Goal: Task Accomplishment & Management: Use online tool/utility

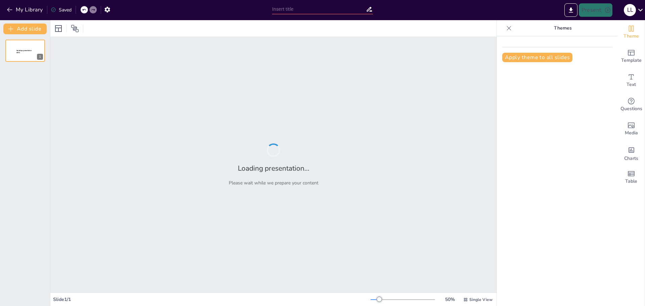
type input "Optimización del Rendimiento: Propuesta de Arquitectura de Datos para una Insti…"
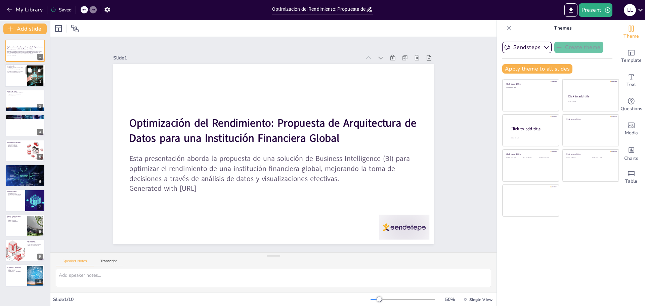
click at [15, 78] on div at bounding box center [25, 75] width 40 height 23
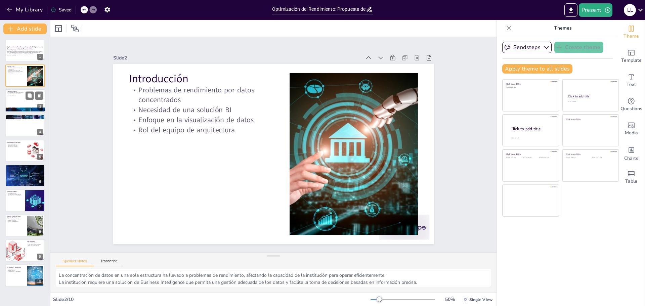
click at [22, 100] on div at bounding box center [25, 100] width 40 height 23
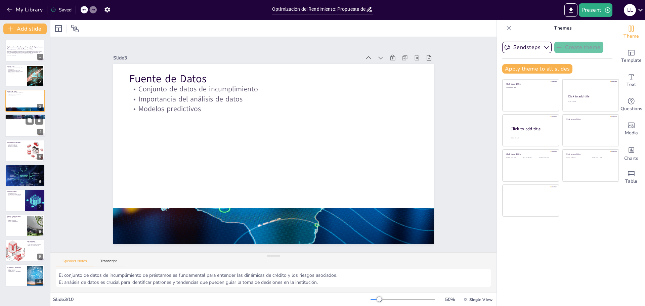
click at [12, 127] on div at bounding box center [25, 125] width 40 height 23
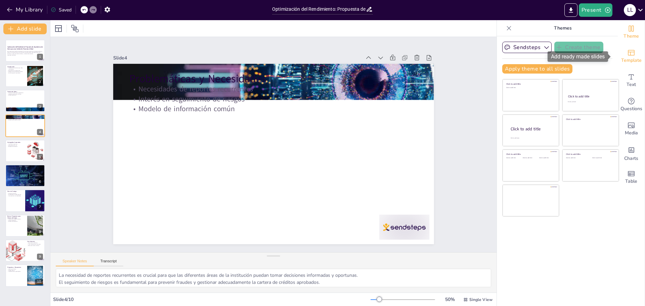
click at [627, 51] on icon "Add ready made slides" at bounding box center [631, 53] width 8 height 8
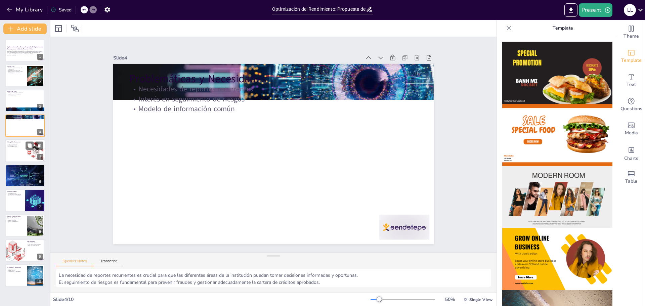
click at [7, 150] on div at bounding box center [25, 150] width 40 height 23
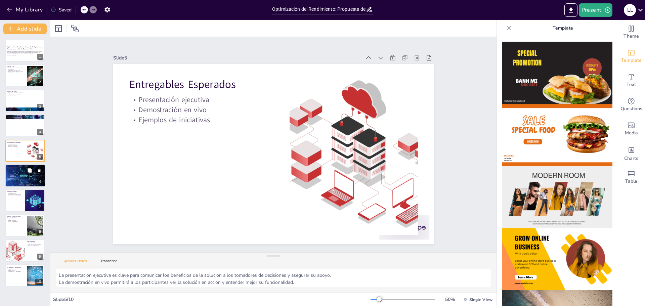
click at [10, 175] on div at bounding box center [25, 175] width 60 height 23
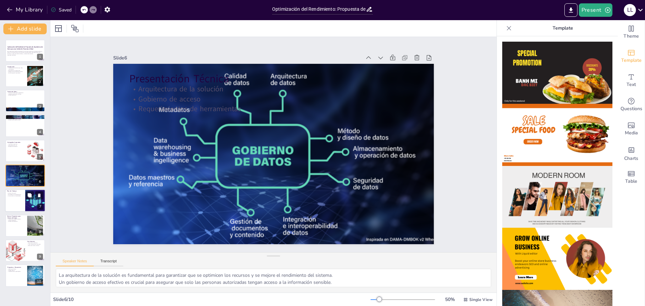
click at [21, 200] on div at bounding box center [25, 200] width 40 height 23
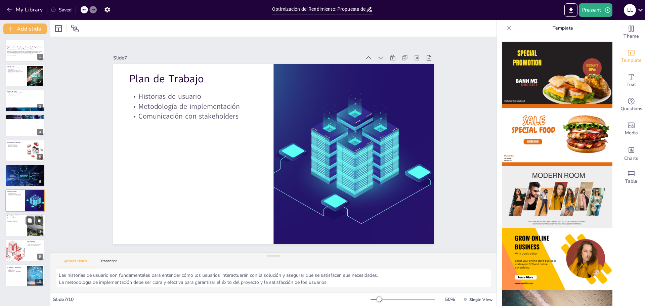
click at [19, 227] on div at bounding box center [25, 225] width 40 height 23
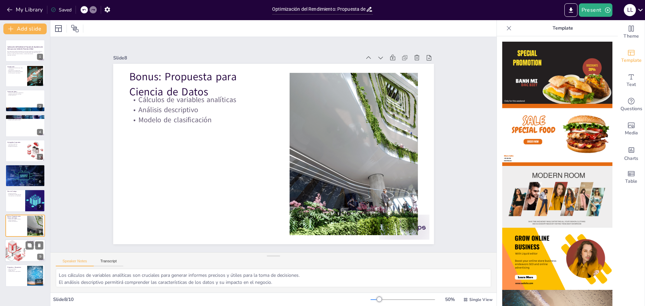
click at [16, 255] on div at bounding box center [15, 250] width 37 height 23
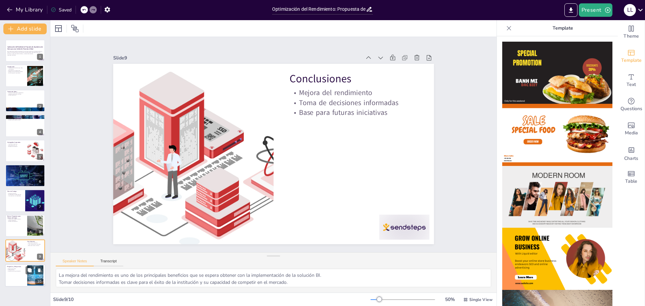
click at [21, 274] on div at bounding box center [25, 275] width 40 height 23
type textarea "Este espacio es esencial para abordar cualquier inquietud que los participantes…"
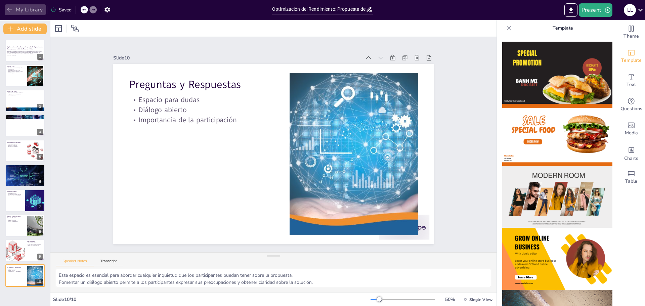
click at [10, 11] on icon "button" at bounding box center [9, 9] width 7 height 7
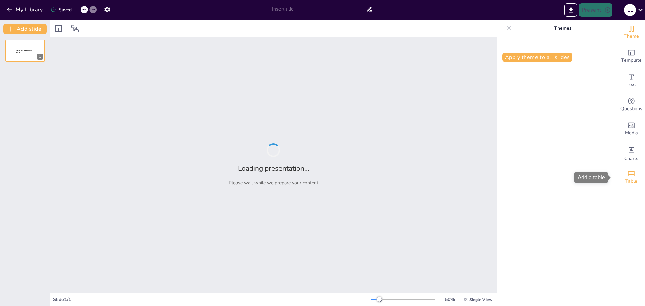
type input "Optimización del Rendimiento: Propuesta de Arquitectura de Datos para una Insti…"
type input "Optimización del Rendimiento: Arquitectura de Información para el Análisis de C…"
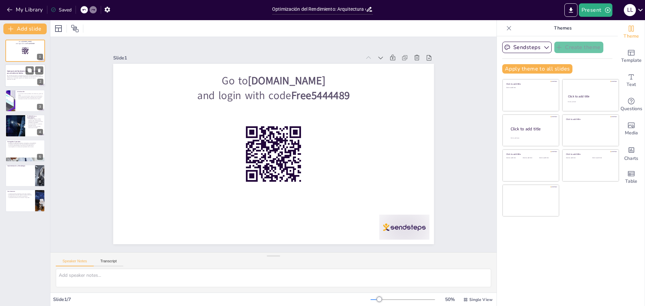
click at [24, 73] on p "Optimización del Rendimiento: Arquitectura de Información para el Análisis de C…" at bounding box center [25, 73] width 36 height 4
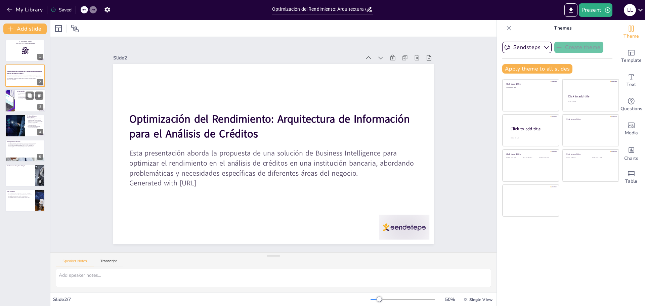
click at [16, 104] on div at bounding box center [25, 100] width 40 height 23
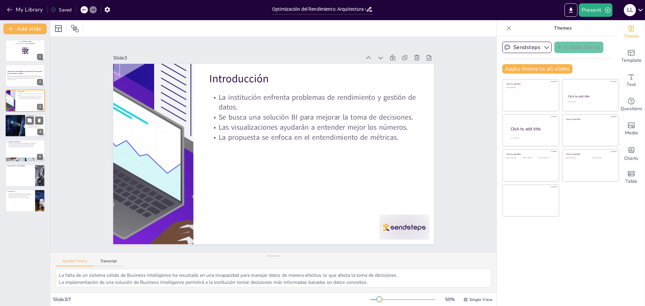
click at [9, 125] on div at bounding box center [15, 125] width 30 height 23
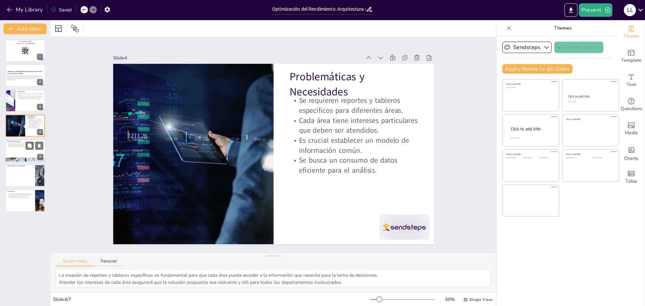
click at [12, 145] on p "Un plan de trabajo detallado es esencial para la implementación." at bounding box center [25, 145] width 36 height 1
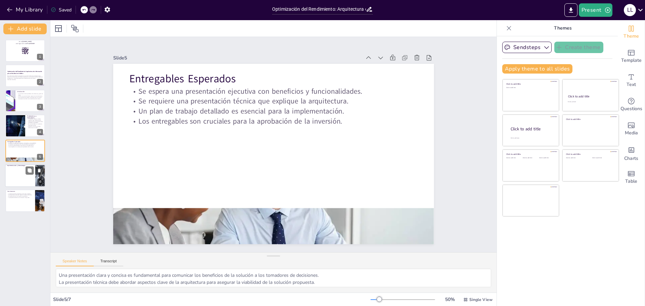
click at [11, 169] on ul at bounding box center [20, 177] width 30 height 20
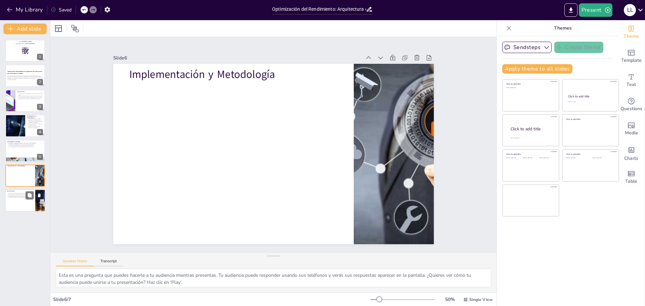
click at [17, 201] on div at bounding box center [25, 200] width 40 height 23
type textarea "La optimización del rendimiento es esencial para que la institución pueda manej…"
